Goal: Check status: Check status

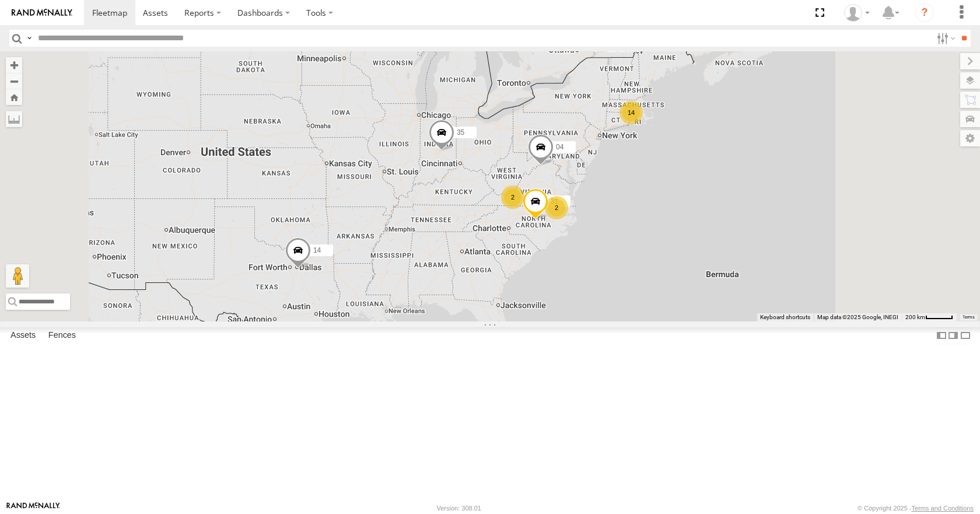
drag, startPoint x: 647, startPoint y: 261, endPoint x: 604, endPoint y: 270, distance: 43.5
click at [604, 270] on div "14 35 14 04 2 2 31" at bounding box center [490, 186] width 980 height 270
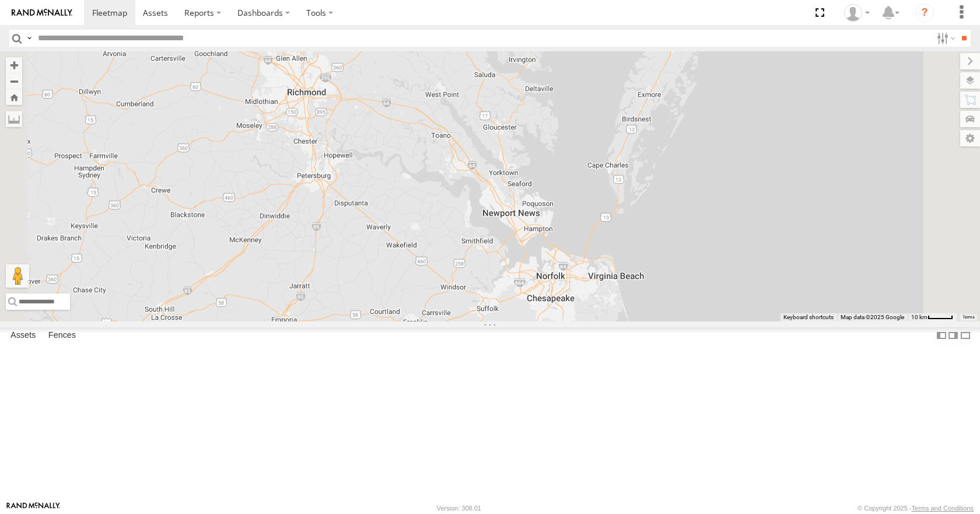
drag, startPoint x: 644, startPoint y: 184, endPoint x: 573, endPoint y: 266, distance: 108.0
click at [573, 266] on div "35 14 04 31 10 11 26 50 03" at bounding box center [490, 186] width 980 height 270
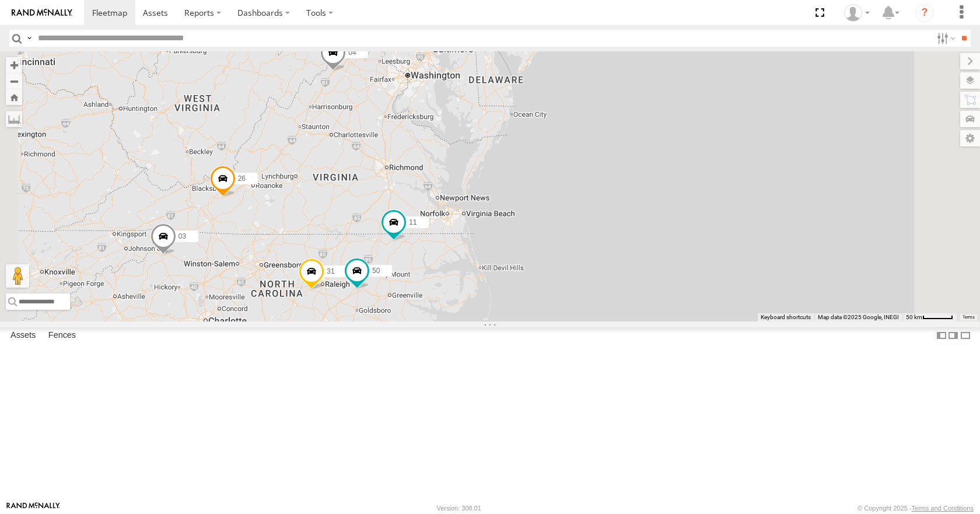
drag, startPoint x: 576, startPoint y: 247, endPoint x: 565, endPoint y: 261, distance: 17.5
click at [565, 261] on div "35 14 04 31 10 11 26 50 03" at bounding box center [490, 186] width 980 height 270
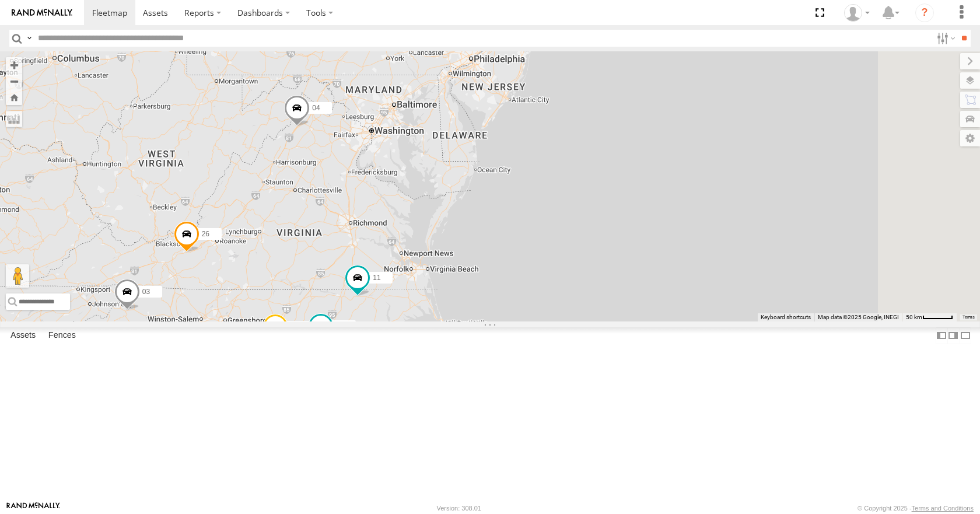
drag, startPoint x: 573, startPoint y: 240, endPoint x: 536, endPoint y: 296, distance: 66.8
click at [536, 296] on div "35 14 04 31 10 11 26 50 03" at bounding box center [490, 186] width 980 height 270
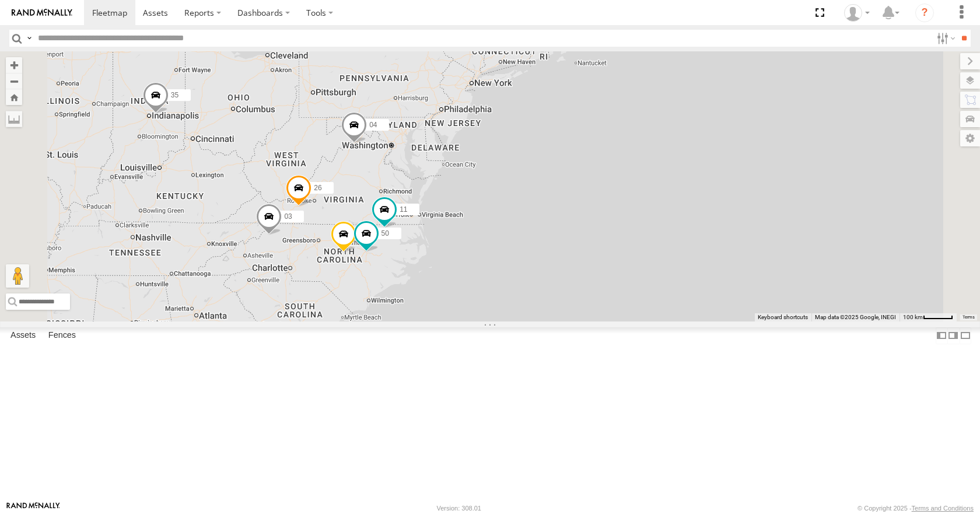
drag, startPoint x: 552, startPoint y: 231, endPoint x: 568, endPoint y: 203, distance: 32.4
click at [568, 203] on div "35 14 04 31 10 11 26 50 03 13" at bounding box center [490, 186] width 980 height 270
drag, startPoint x: 569, startPoint y: 181, endPoint x: 574, endPoint y: 168, distance: 14.4
click at [574, 168] on div "35 14 04 31 10 11 26 50 03 13" at bounding box center [490, 186] width 980 height 270
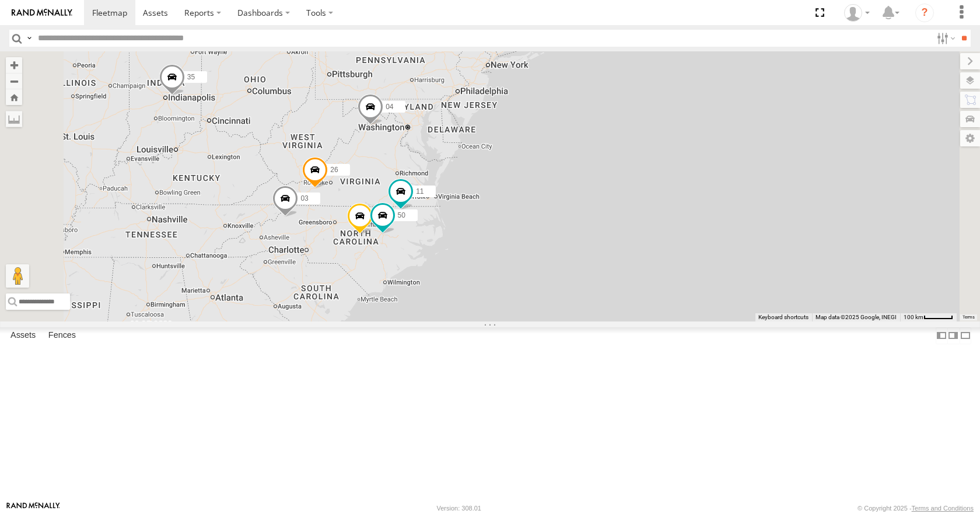
drag, startPoint x: 572, startPoint y: 66, endPoint x: 585, endPoint y: 58, distance: 15.2
click at [585, 58] on div "35 14 04 31 10 11 26 50 03 13" at bounding box center [490, 186] width 980 height 270
drag, startPoint x: 591, startPoint y: 139, endPoint x: 597, endPoint y: 136, distance: 7.3
click at [597, 136] on div "35 14 04 31 10 11 26 50 03 13" at bounding box center [490, 186] width 980 height 270
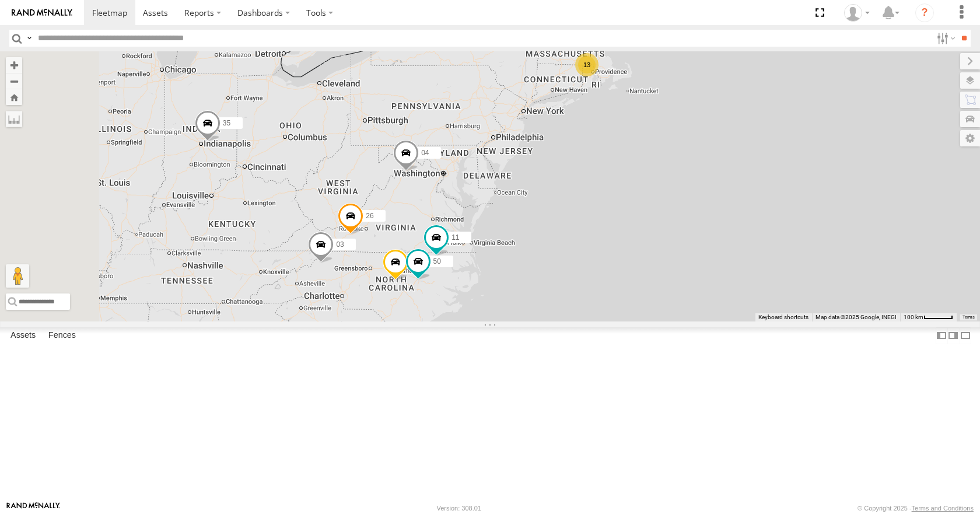
drag, startPoint x: 595, startPoint y: 135, endPoint x: 636, endPoint y: 182, distance: 62.4
click at [636, 182] on div "35 14 04 31 10 11 26 50 03 13" at bounding box center [490, 186] width 980 height 270
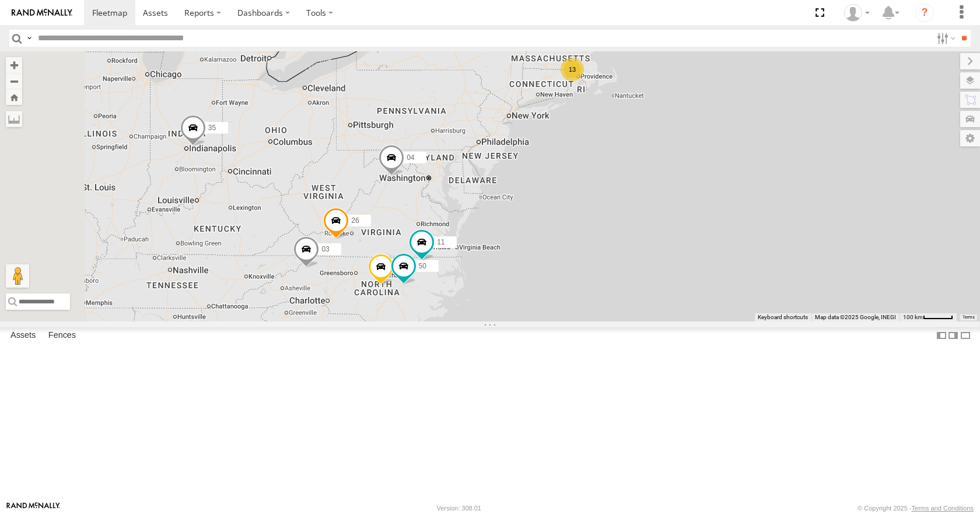
drag, startPoint x: 631, startPoint y: 173, endPoint x: 615, endPoint y: 177, distance: 16.4
click at [615, 177] on div "35 14 04 31 10 11 26 50 03 13" at bounding box center [490, 186] width 980 height 270
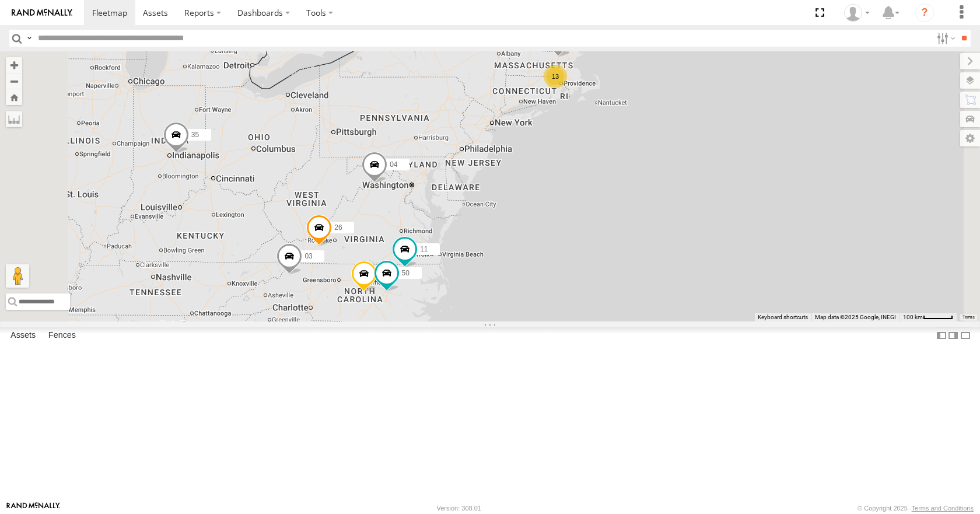
drag, startPoint x: 705, startPoint y: 86, endPoint x: 687, endPoint y: 93, distance: 18.6
click at [687, 93] on div "35 14 04 31 10 11 26 50 03 13" at bounding box center [490, 186] width 980 height 270
drag, startPoint x: 678, startPoint y: 67, endPoint x: 665, endPoint y: 73, distance: 14.4
click at [665, 73] on div "35 14 04 31 10 11 26 50 03 13" at bounding box center [490, 186] width 980 height 270
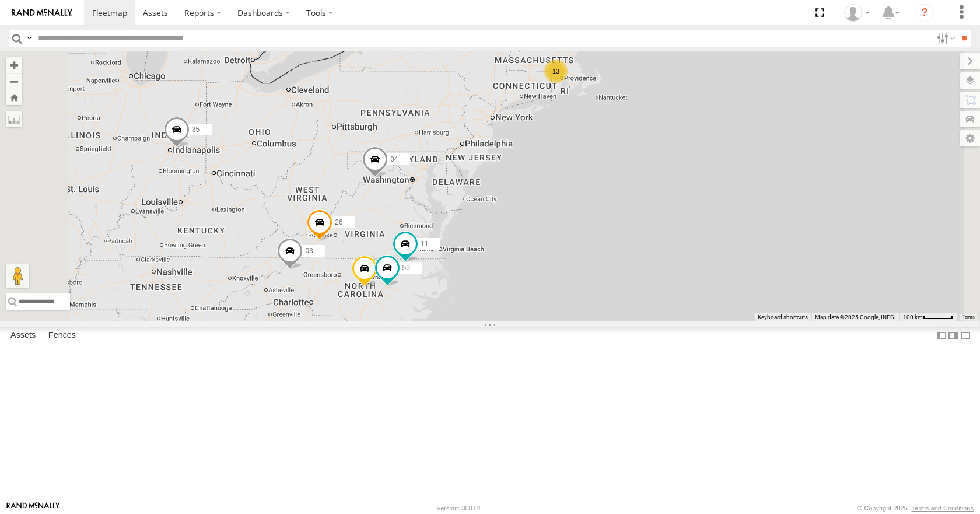
drag, startPoint x: 603, startPoint y: 176, endPoint x: 619, endPoint y: 158, distance: 24.0
click at [619, 158] on div "35 14 04 31 10 11 26 50 03 13" at bounding box center [490, 186] width 980 height 270
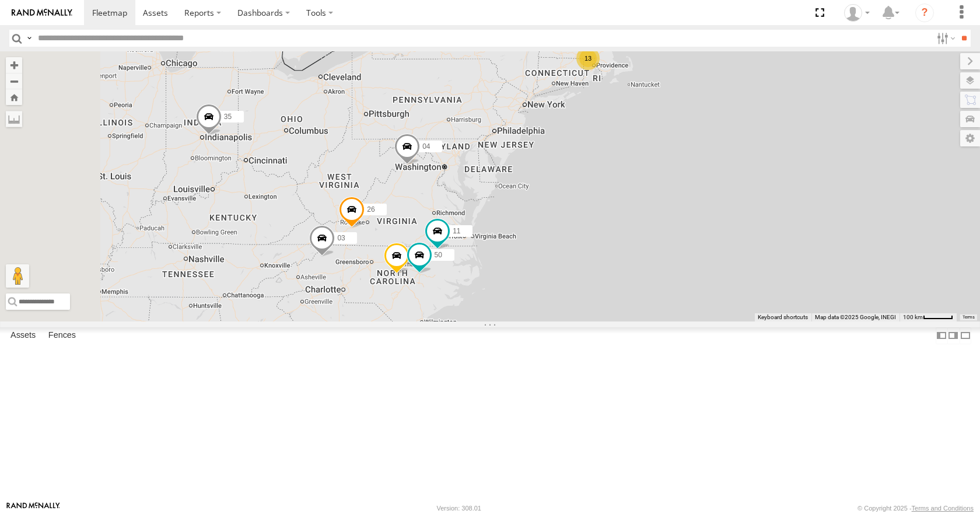
drag, startPoint x: 530, startPoint y: 201, endPoint x: 563, endPoint y: 191, distance: 33.6
click at [563, 191] on div "35 14 04 31 10 11 26 50 03 13" at bounding box center [490, 186] width 980 height 270
drag, startPoint x: 672, startPoint y: 325, endPoint x: 665, endPoint y: 323, distance: 6.7
click at [665, 321] on div "35 14 04 31 10 11 26 50 03 13" at bounding box center [490, 186] width 980 height 270
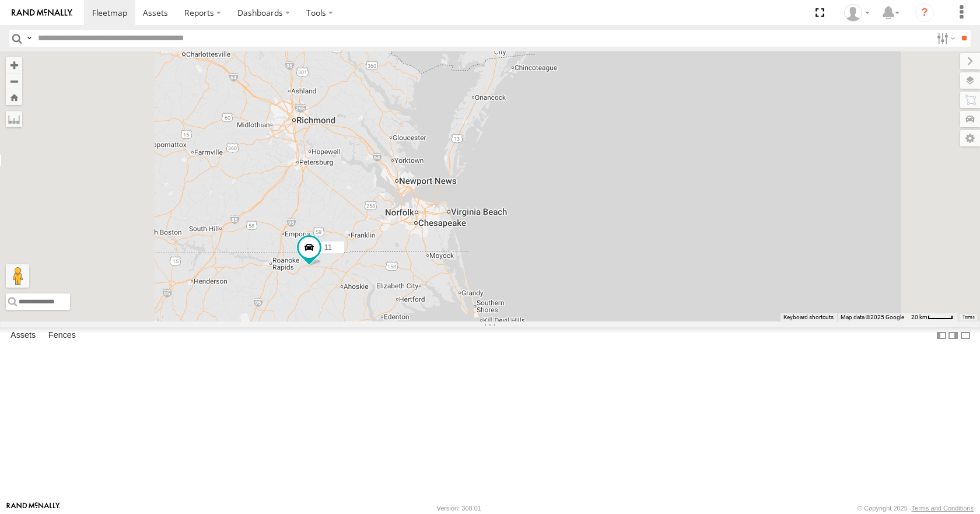
drag, startPoint x: 494, startPoint y: 215, endPoint x: 582, endPoint y: 303, distance: 125.0
click at [582, 303] on div "35 14 04 31 10 11 26 50 03" at bounding box center [490, 186] width 980 height 270
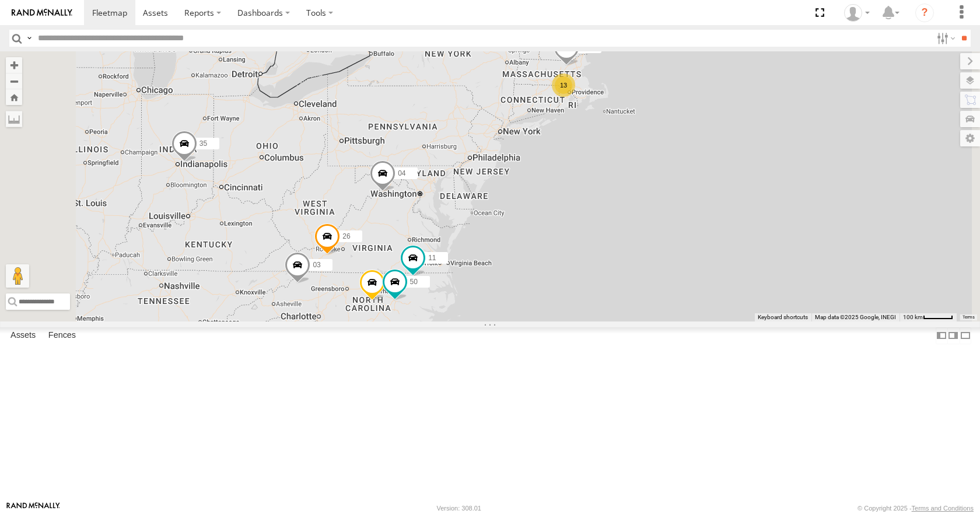
drag, startPoint x: 623, startPoint y: 174, endPoint x: 626, endPoint y: 216, distance: 42.1
click at [626, 216] on div "35 14 04 31 13 10 11 26 50 03" at bounding box center [490, 186] width 980 height 270
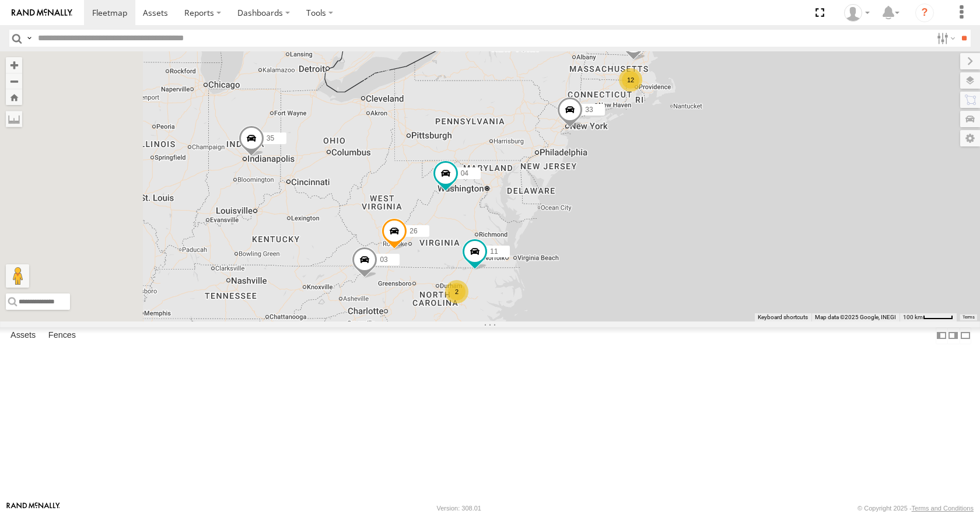
drag, startPoint x: 585, startPoint y: 220, endPoint x: 651, endPoint y: 215, distance: 66.2
click at [651, 215] on div "12 35 10 33 04 11 26 2 03" at bounding box center [490, 186] width 980 height 270
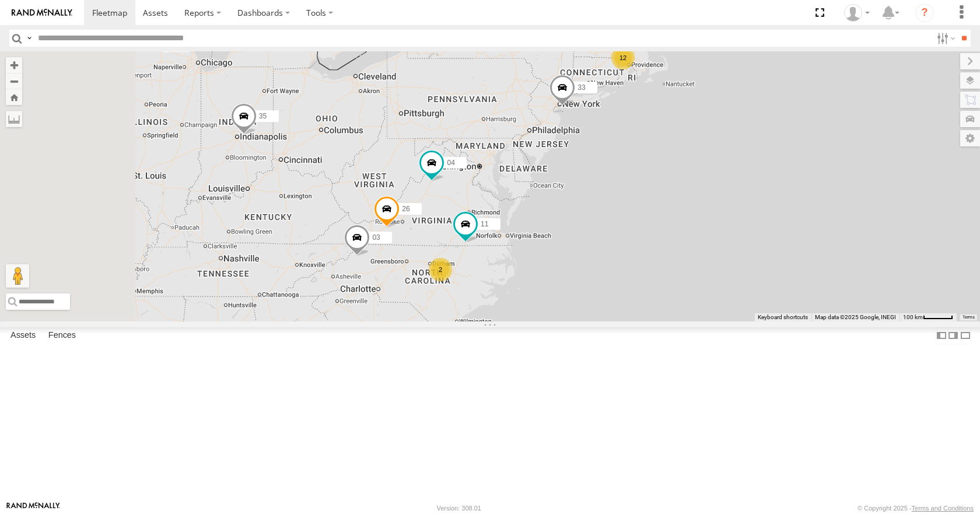
drag, startPoint x: 634, startPoint y: 228, endPoint x: 623, endPoint y: 197, distance: 32.1
click at [623, 197] on div "12 35 10 33 04 11 26 2 03" at bounding box center [490, 186] width 980 height 270
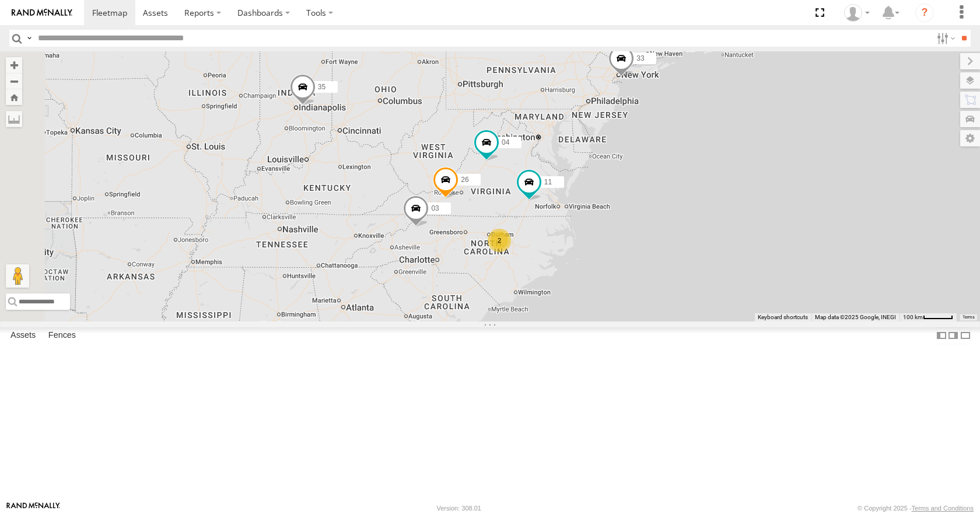
drag, startPoint x: 456, startPoint y: 263, endPoint x: 520, endPoint y: 230, distance: 72.3
click at [520, 230] on div "12 35 10 33 04 11 26 2 03" at bounding box center [490, 186] width 980 height 270
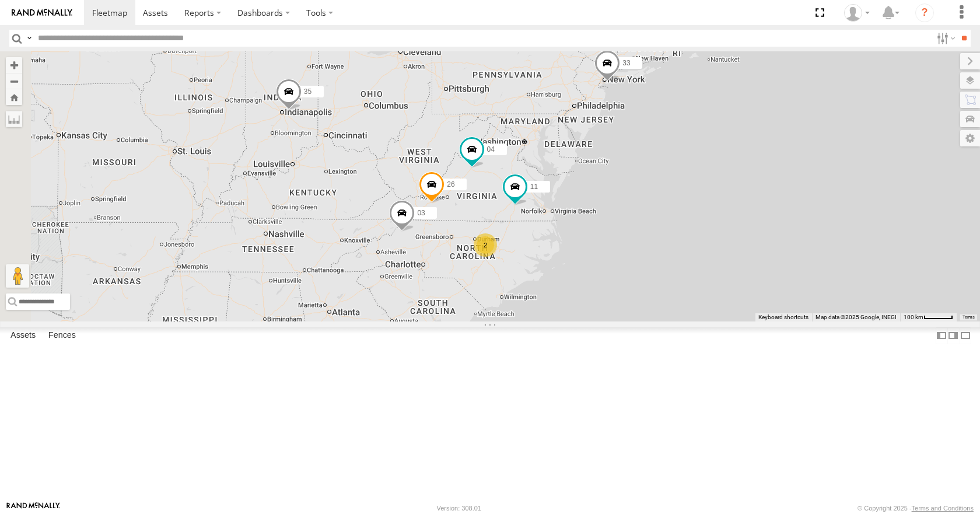
drag, startPoint x: 530, startPoint y: 298, endPoint x: 515, endPoint y: 303, distance: 15.9
click at [515, 303] on div "12 35 10 33 04 11 26 2 03" at bounding box center [490, 186] width 980 height 270
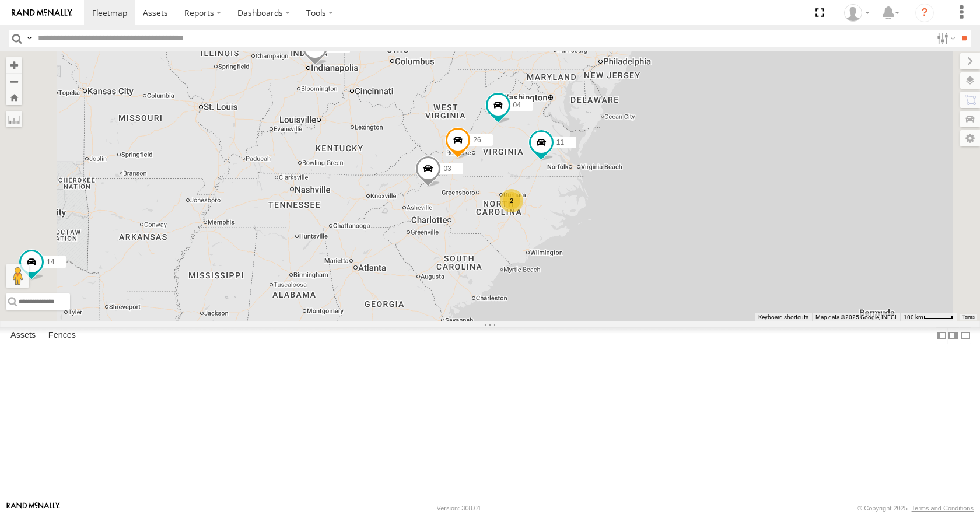
drag, startPoint x: 503, startPoint y: 337, endPoint x: 519, endPoint y: 326, distance: 18.9
click at [519, 321] on div "35 33 04 11 14 12 10 26 2 03" at bounding box center [490, 186] width 980 height 270
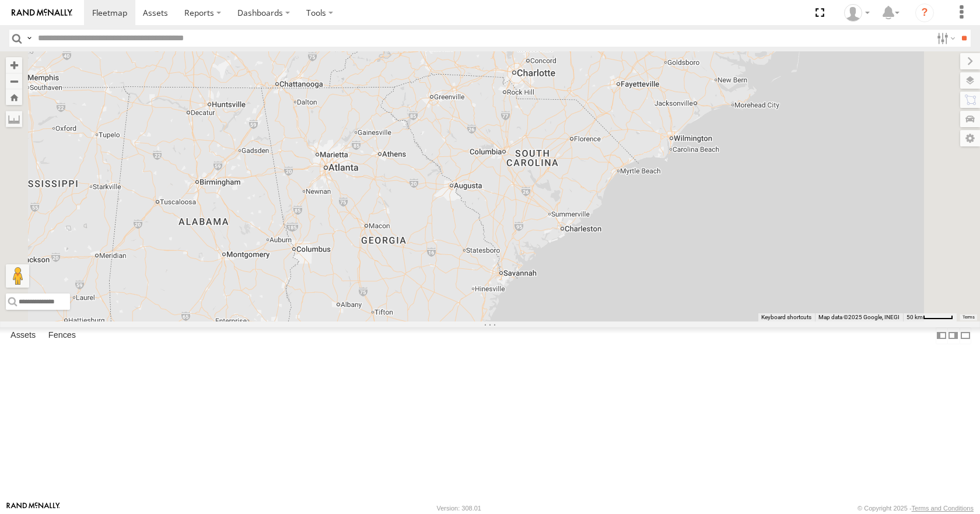
drag, startPoint x: 533, startPoint y: 401, endPoint x: 536, endPoint y: 344, distance: 57.2
click at [536, 321] on div "35 33 04 11 14 10 26 03 50 31" at bounding box center [490, 186] width 980 height 270
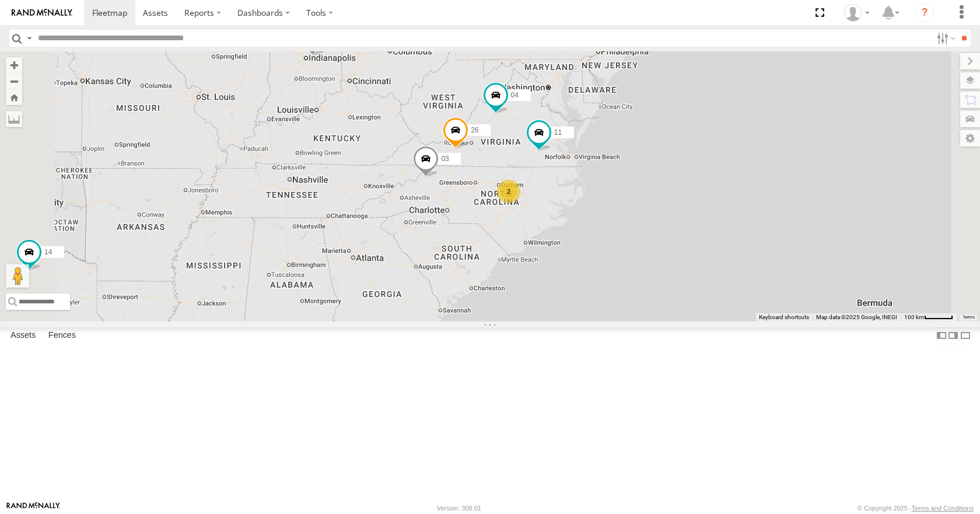
drag, startPoint x: 558, startPoint y: 319, endPoint x: 537, endPoint y: 354, distance: 40.8
click at [537, 321] on div "35 33 04 11 14 10 26 03 3 2" at bounding box center [490, 186] width 980 height 270
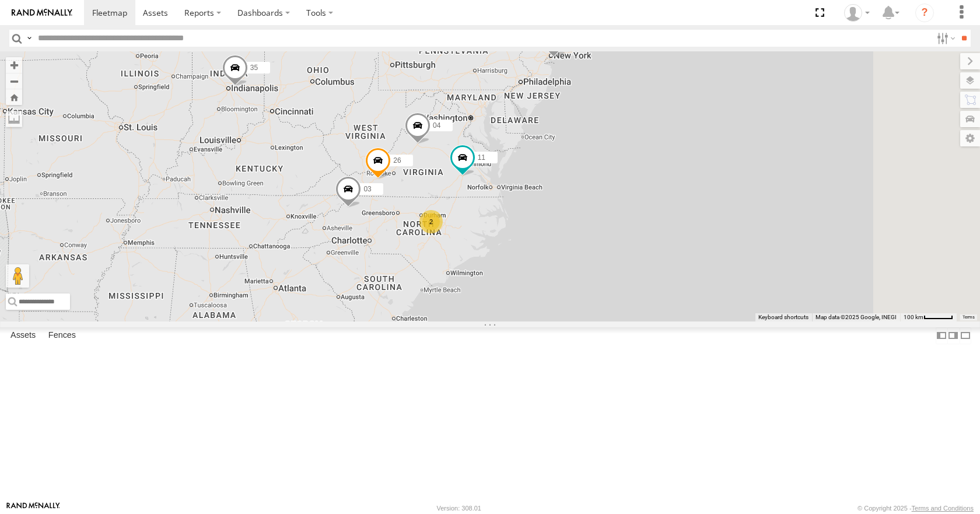
drag, startPoint x: 563, startPoint y: 168, endPoint x: 484, endPoint y: 200, distance: 84.9
click at [484, 200] on div "13 35 33 04 11 26 2 03" at bounding box center [490, 186] width 980 height 270
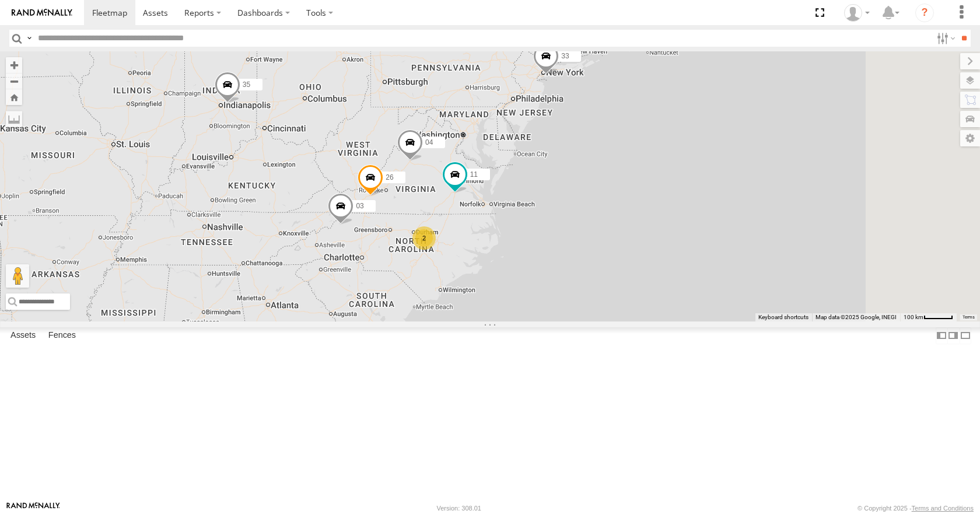
drag, startPoint x: 497, startPoint y: 110, endPoint x: 466, endPoint y: 170, distance: 67.1
click at [466, 170] on div "13 35 33 04 11 26 2 03" at bounding box center [490, 186] width 980 height 270
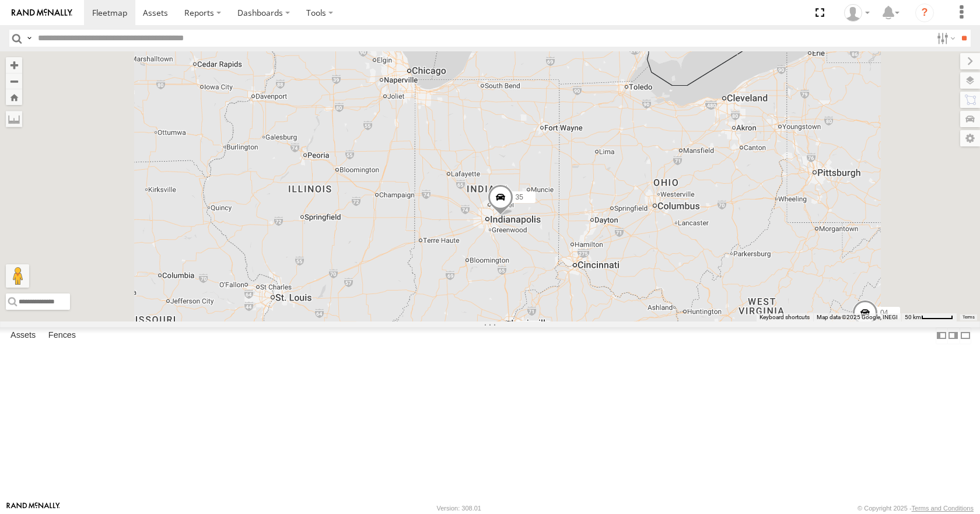
drag, startPoint x: 564, startPoint y: 221, endPoint x: 571, endPoint y: 270, distance: 48.9
click at [571, 270] on div "35 14 33 04 11 26 03" at bounding box center [490, 186] width 980 height 270
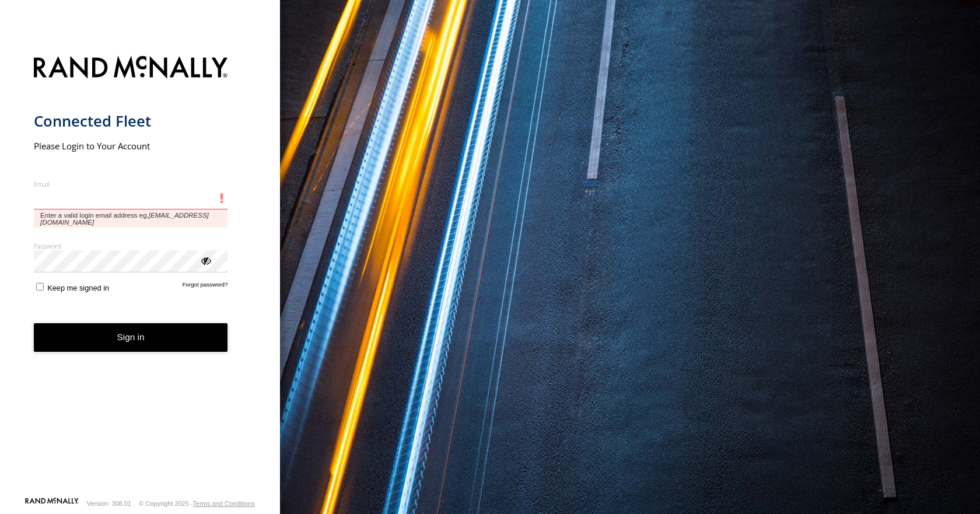
type input "**********"
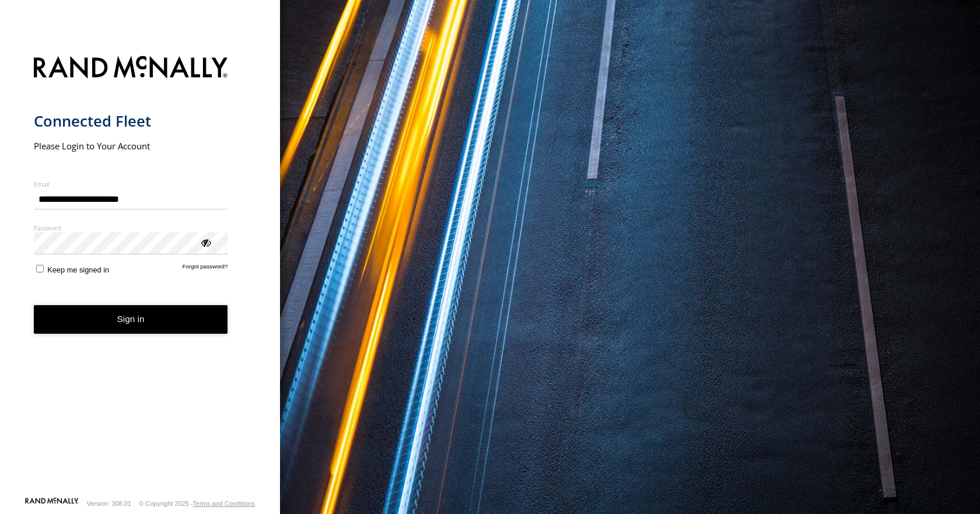
click at [130, 322] on button "Sign in" at bounding box center [131, 319] width 194 height 29
